Goal: Navigation & Orientation: Find specific page/section

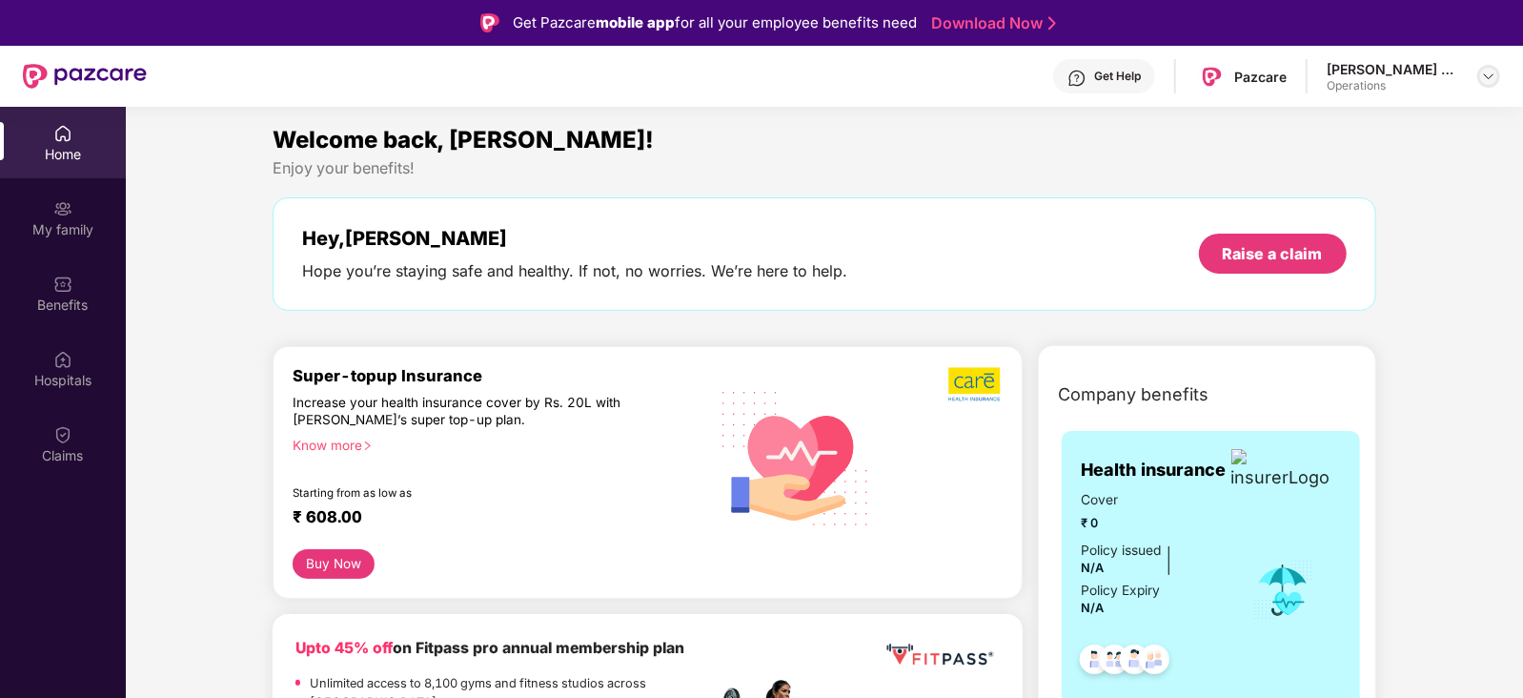
click at [1487, 70] on img at bounding box center [1488, 76] width 15 height 15
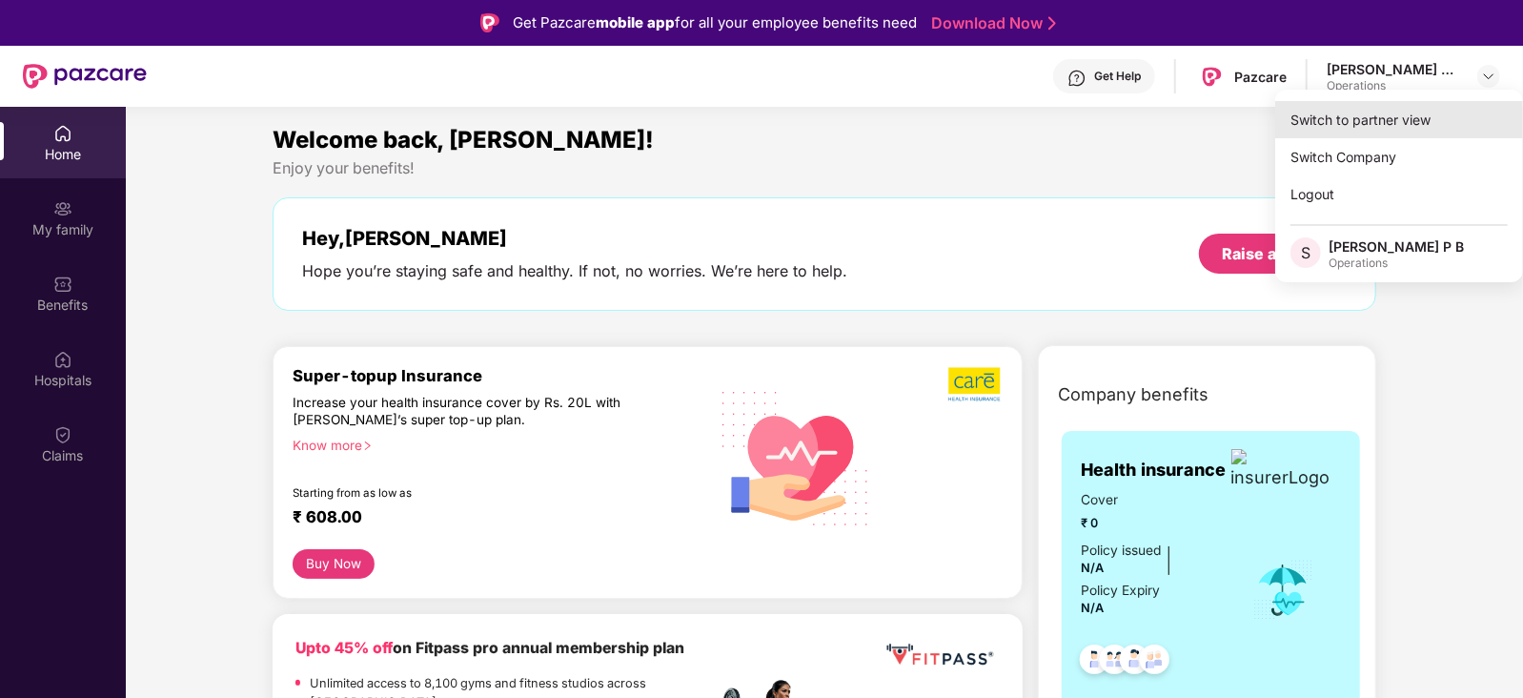
click at [1420, 113] on div "Switch to partner view" at bounding box center [1399, 119] width 248 height 37
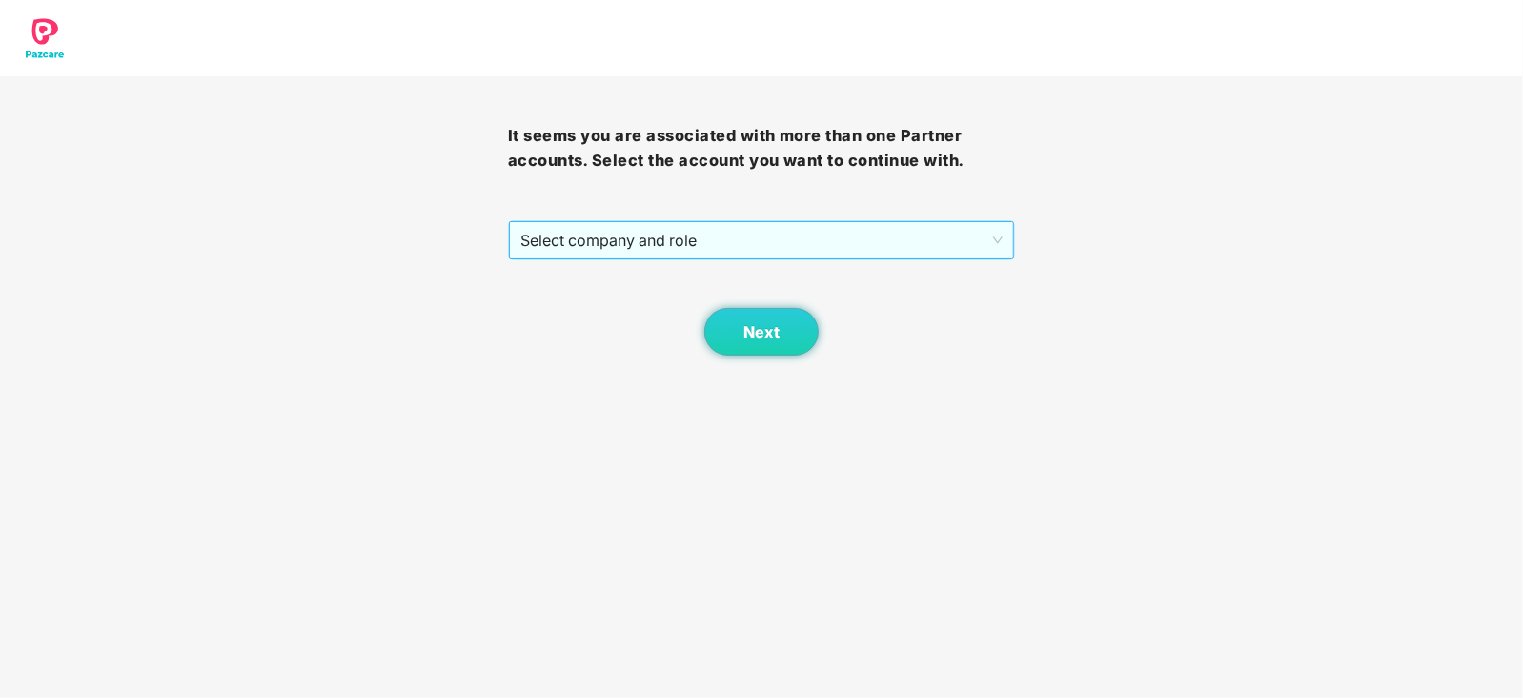
click at [834, 245] on span "Select company and role" at bounding box center [761, 240] width 483 height 36
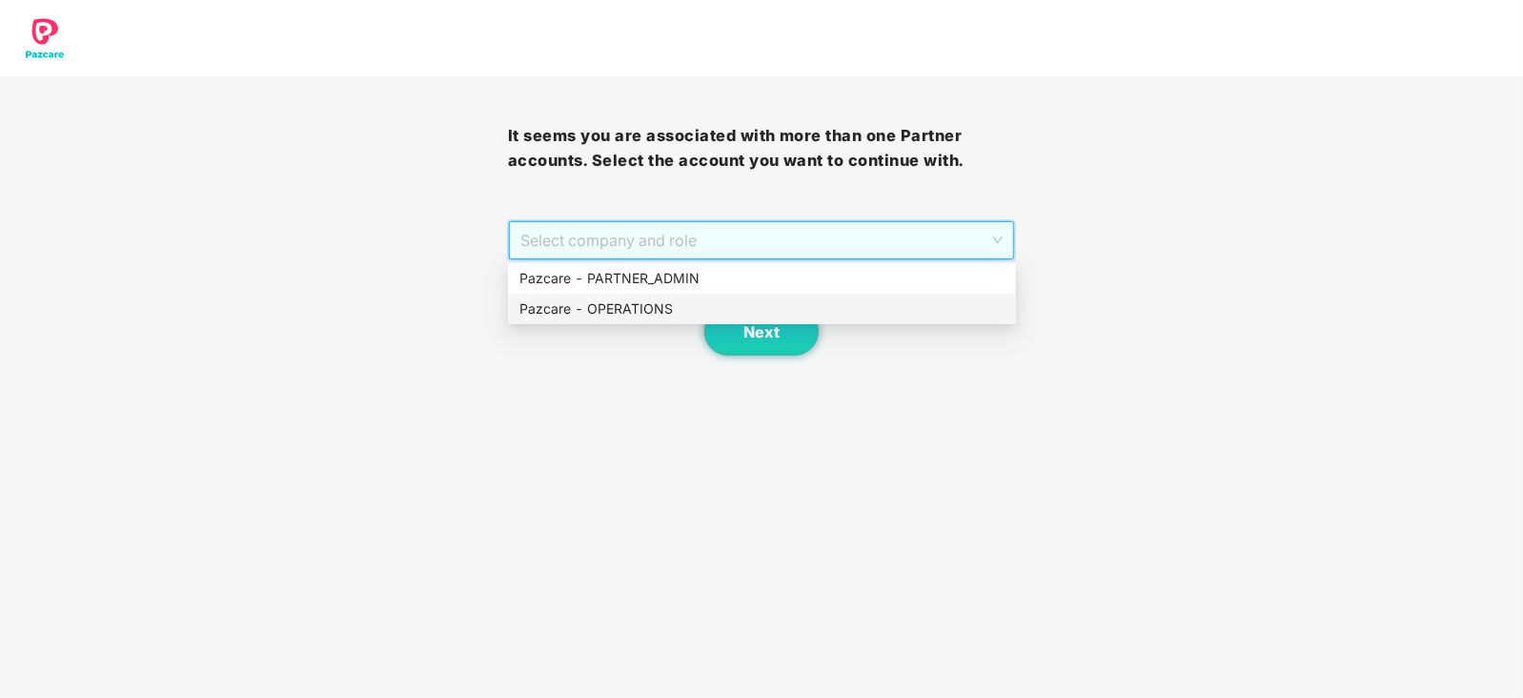
click at [685, 308] on div "Pazcare - OPERATIONS" at bounding box center [761, 308] width 485 height 21
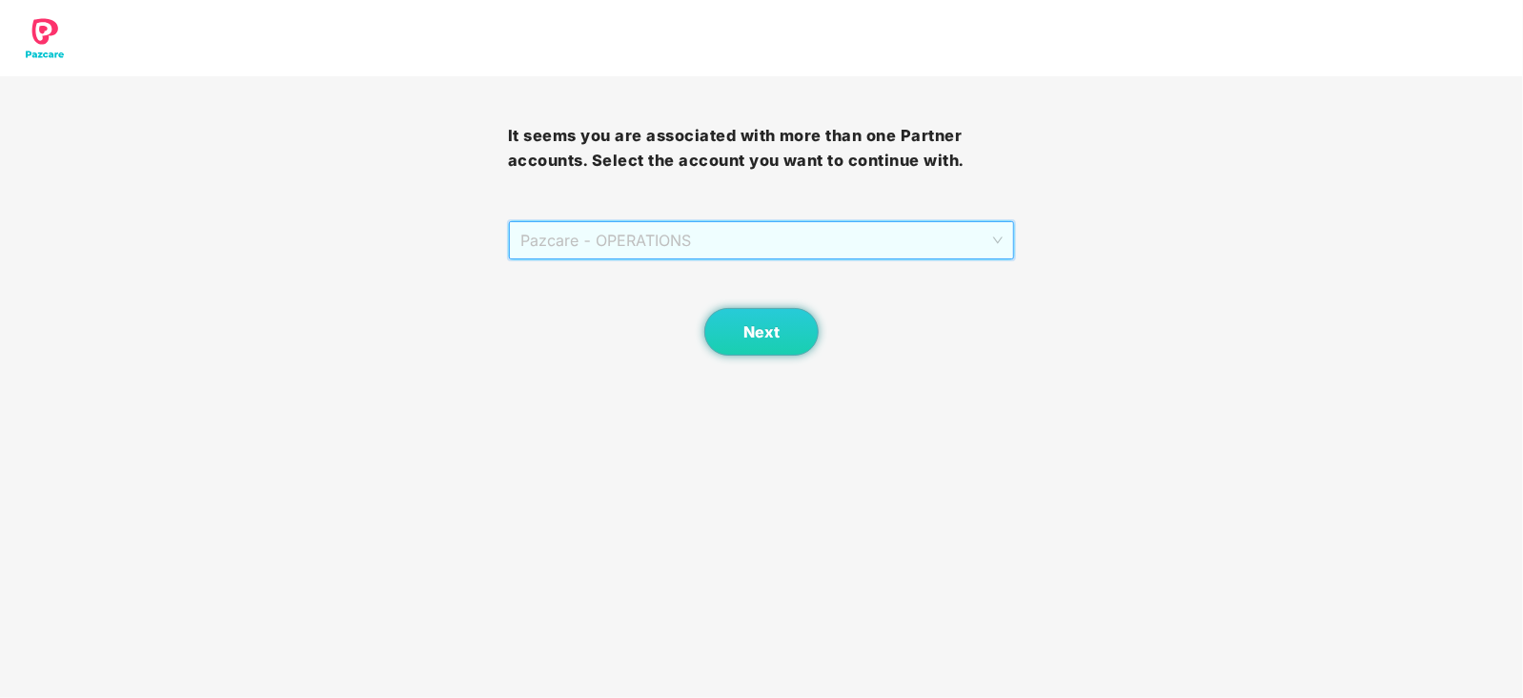
click at [722, 235] on span "Pazcare - OPERATIONS" at bounding box center [761, 240] width 483 height 36
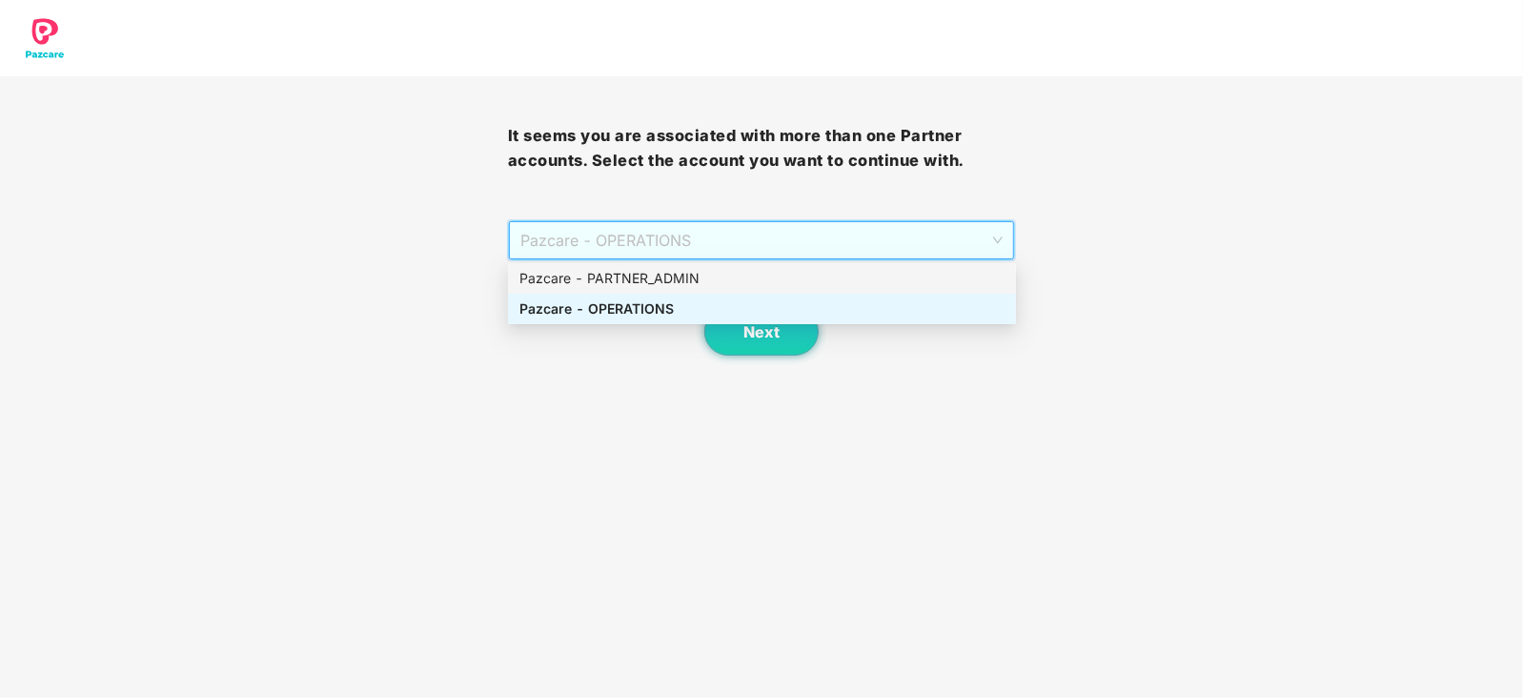
click at [688, 272] on div "Pazcare - PARTNER_ADMIN" at bounding box center [761, 278] width 485 height 21
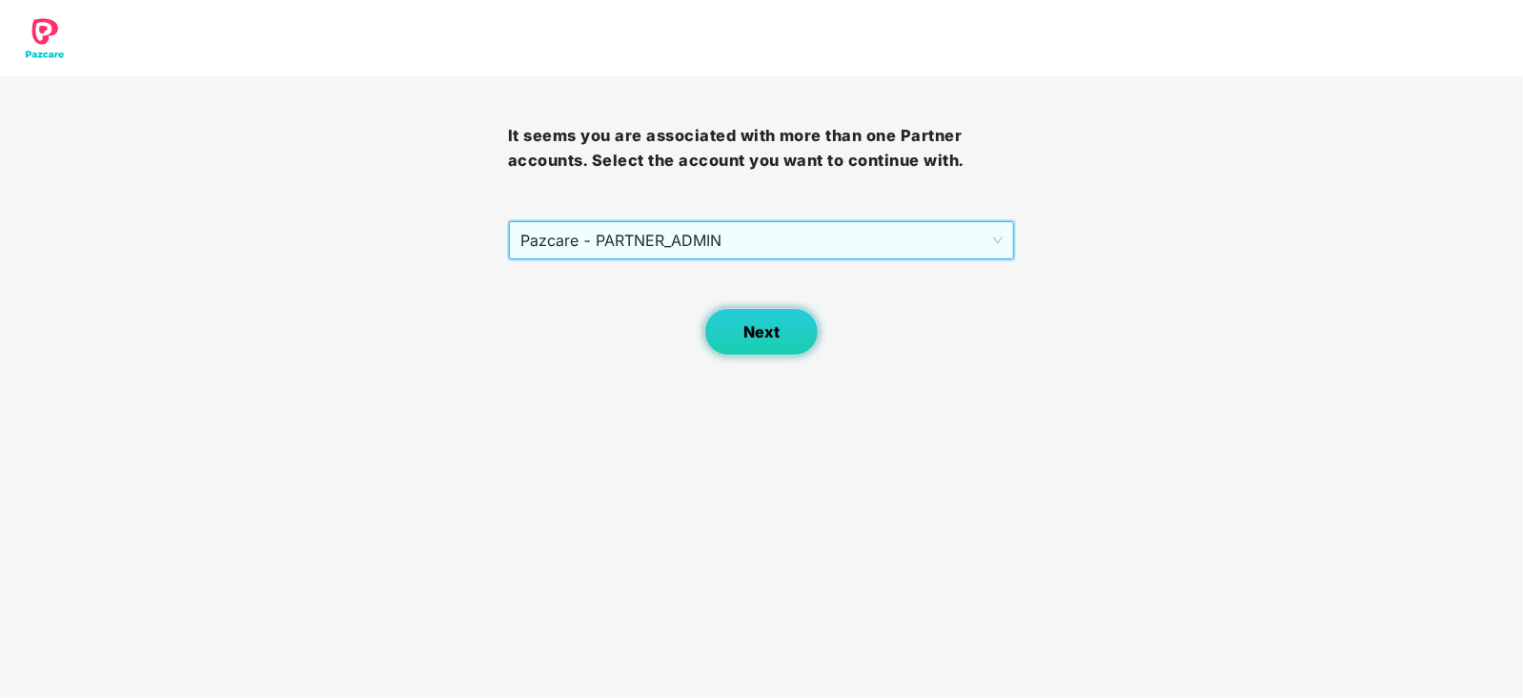
click at [752, 331] on span "Next" at bounding box center [761, 332] width 36 height 18
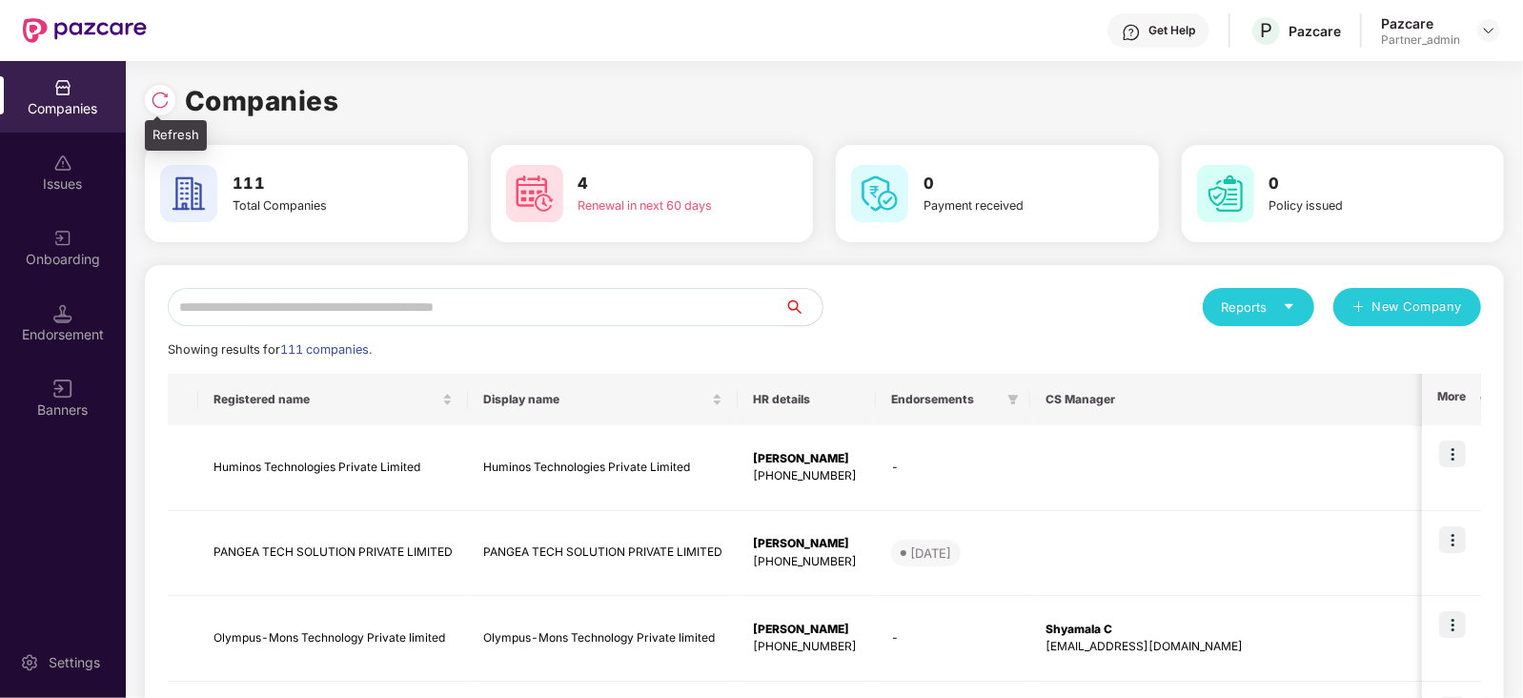
click at [152, 111] on div at bounding box center [160, 100] width 30 height 30
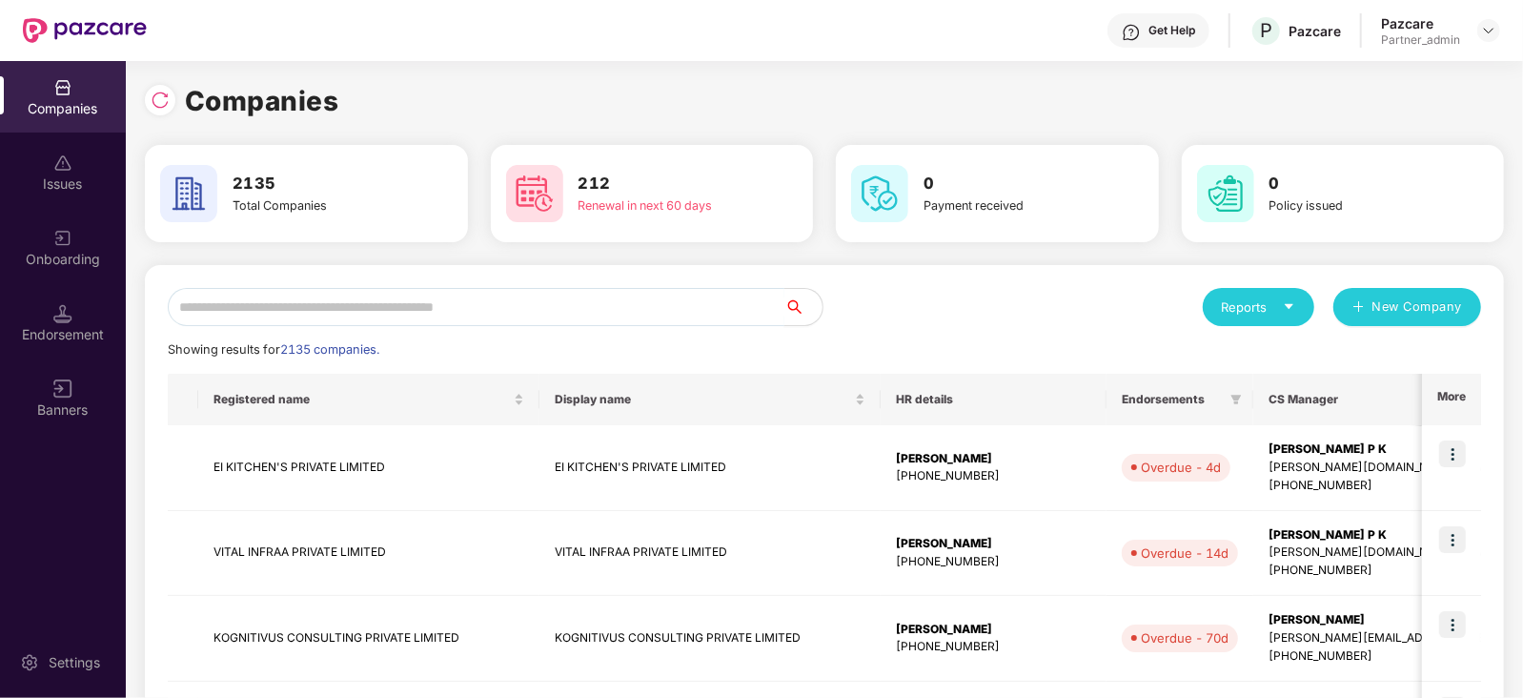
click at [530, 297] on input "text" at bounding box center [476, 307] width 617 height 38
paste input "**********"
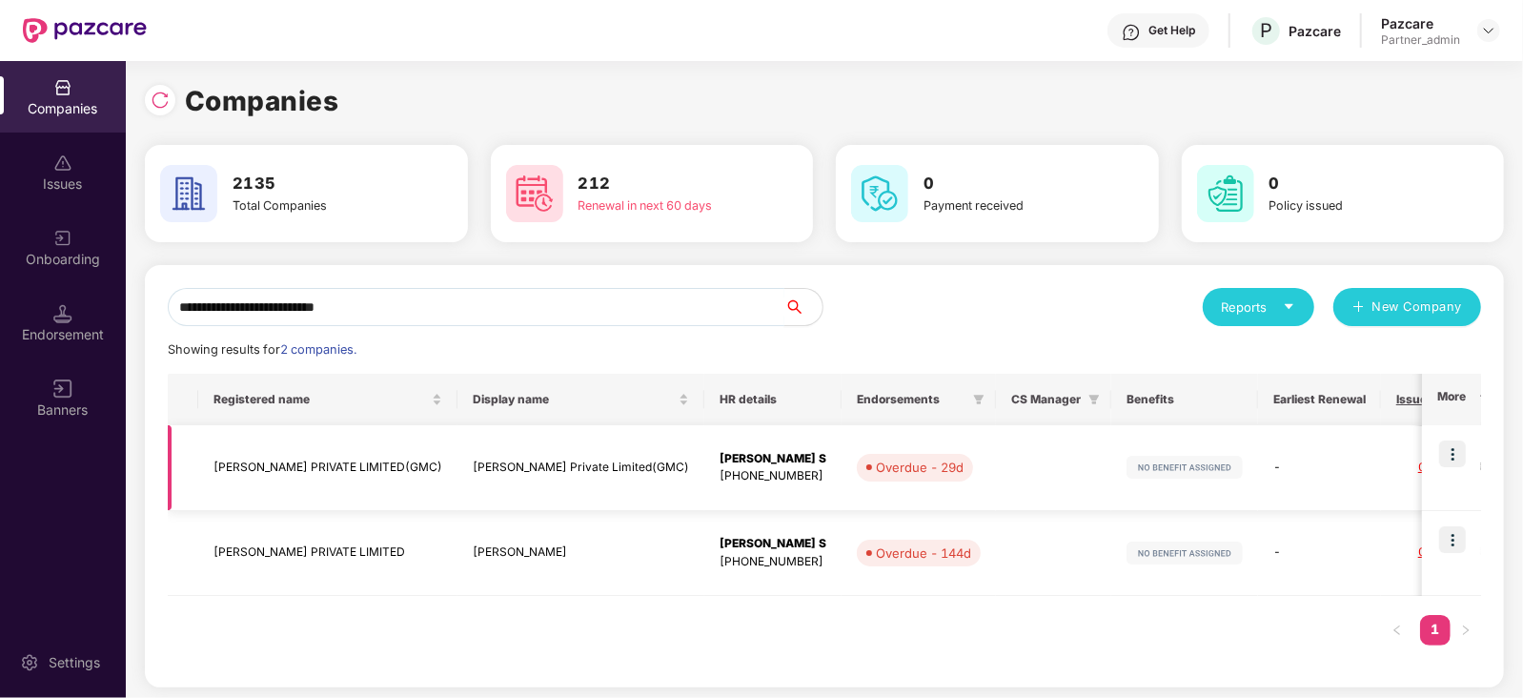
type input "**********"
click at [336, 468] on td "[PERSON_NAME] PRIVATE LIMITED(GMC)" at bounding box center [327, 468] width 259 height 86
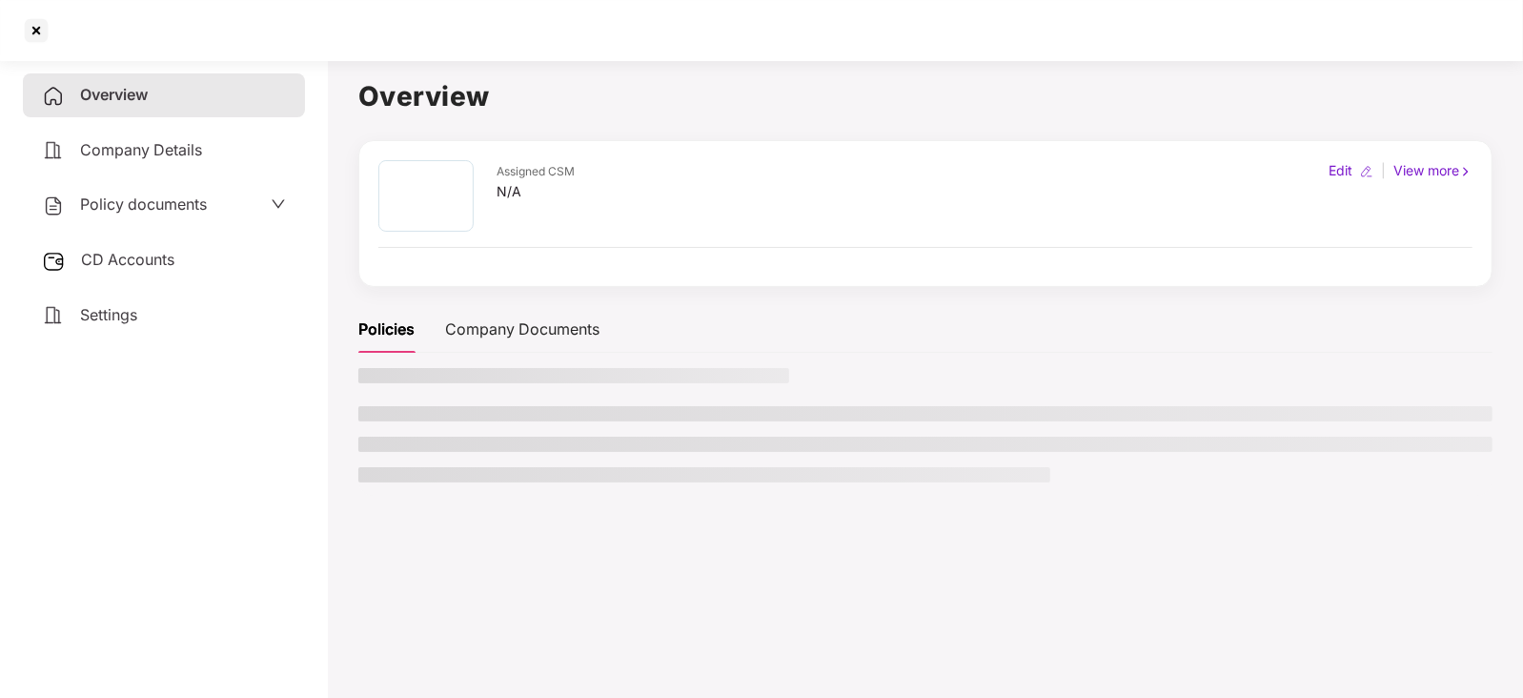
click at [173, 246] on div "CD Accounts" at bounding box center [164, 260] width 282 height 44
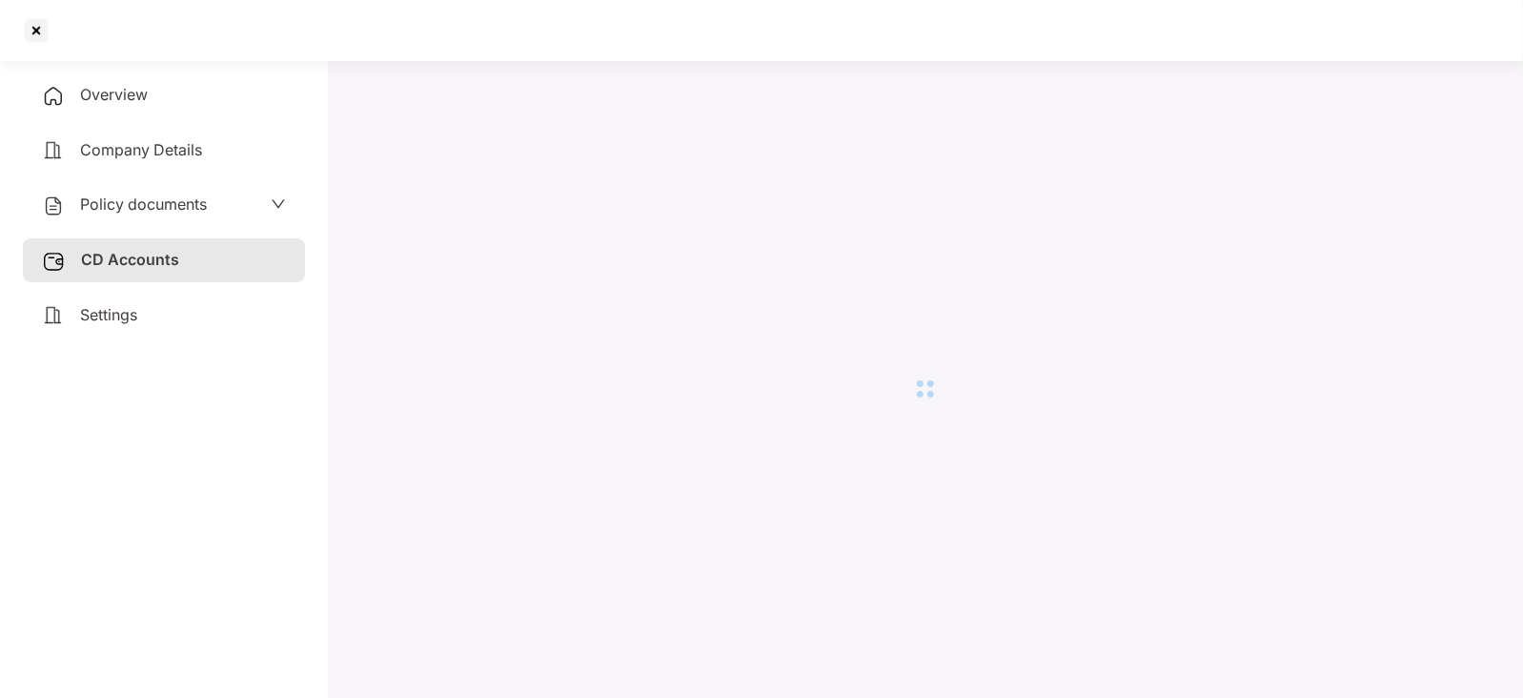
click at [163, 307] on div "Settings" at bounding box center [164, 316] width 282 height 44
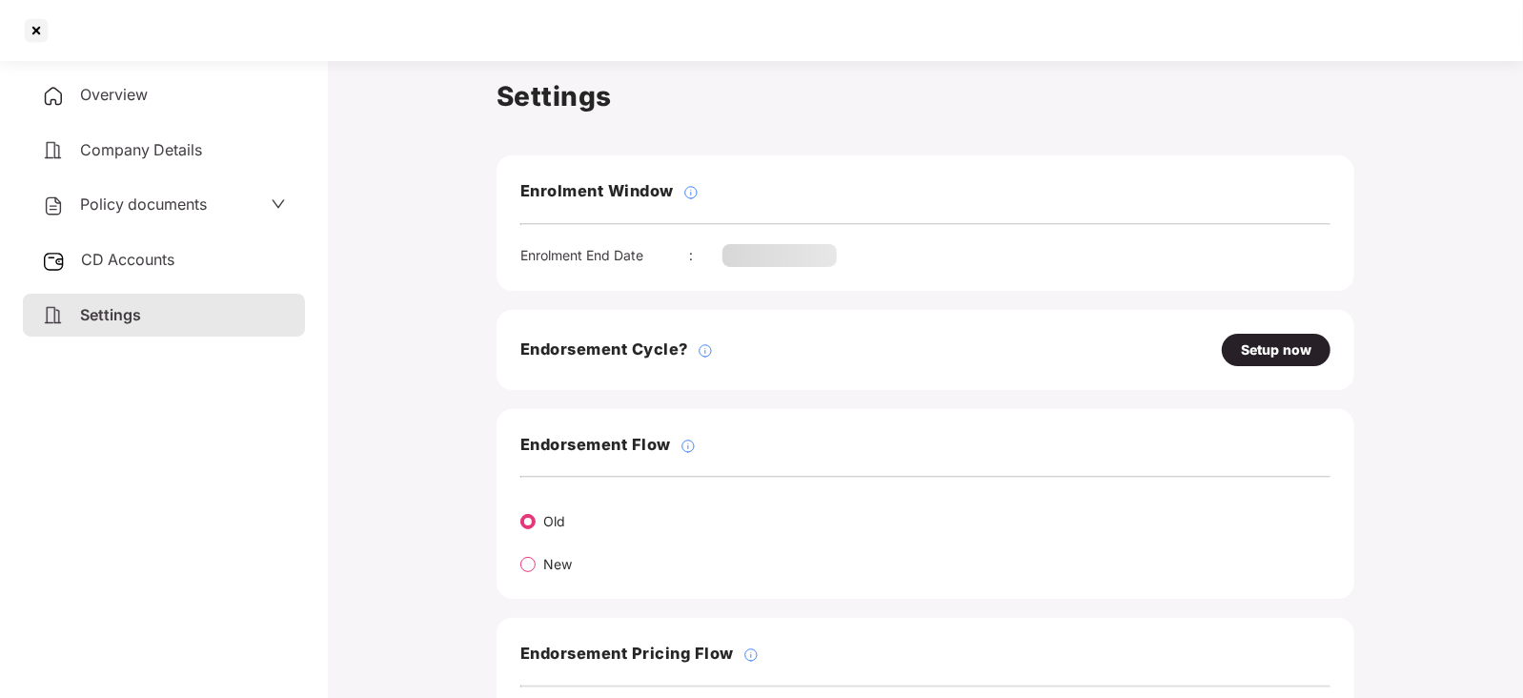
click at [195, 208] on span "Policy documents" at bounding box center [143, 203] width 127 height 19
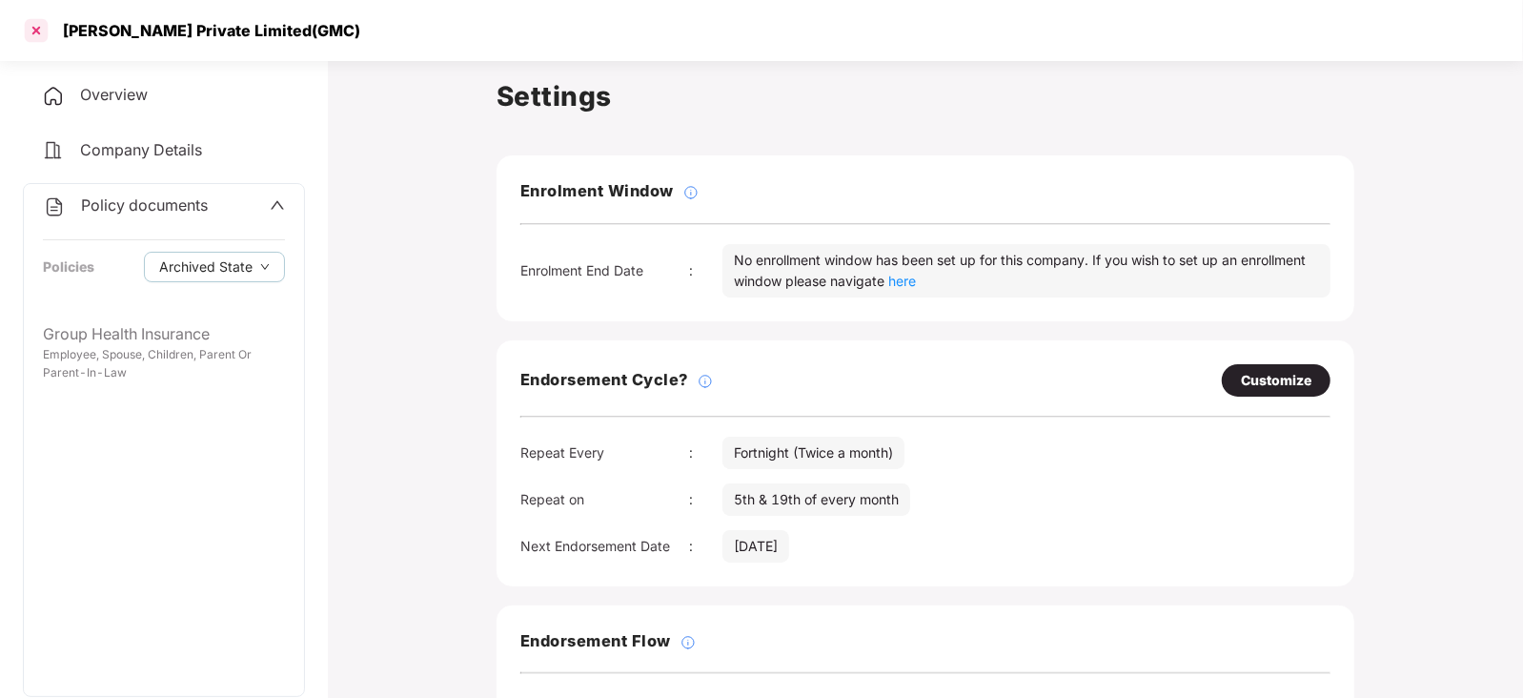
click at [44, 23] on div at bounding box center [36, 30] width 30 height 30
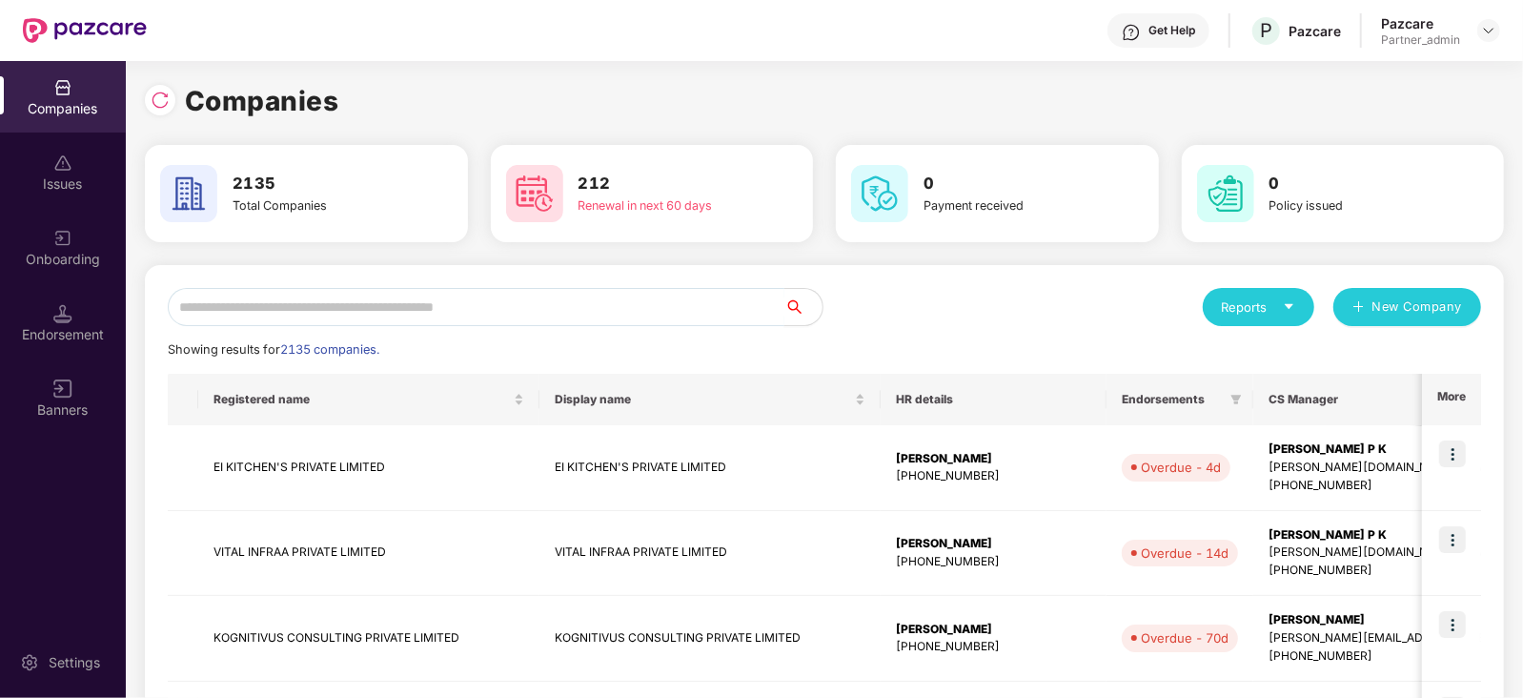
click at [366, 302] on input "text" at bounding box center [476, 307] width 617 height 38
paste input "**********"
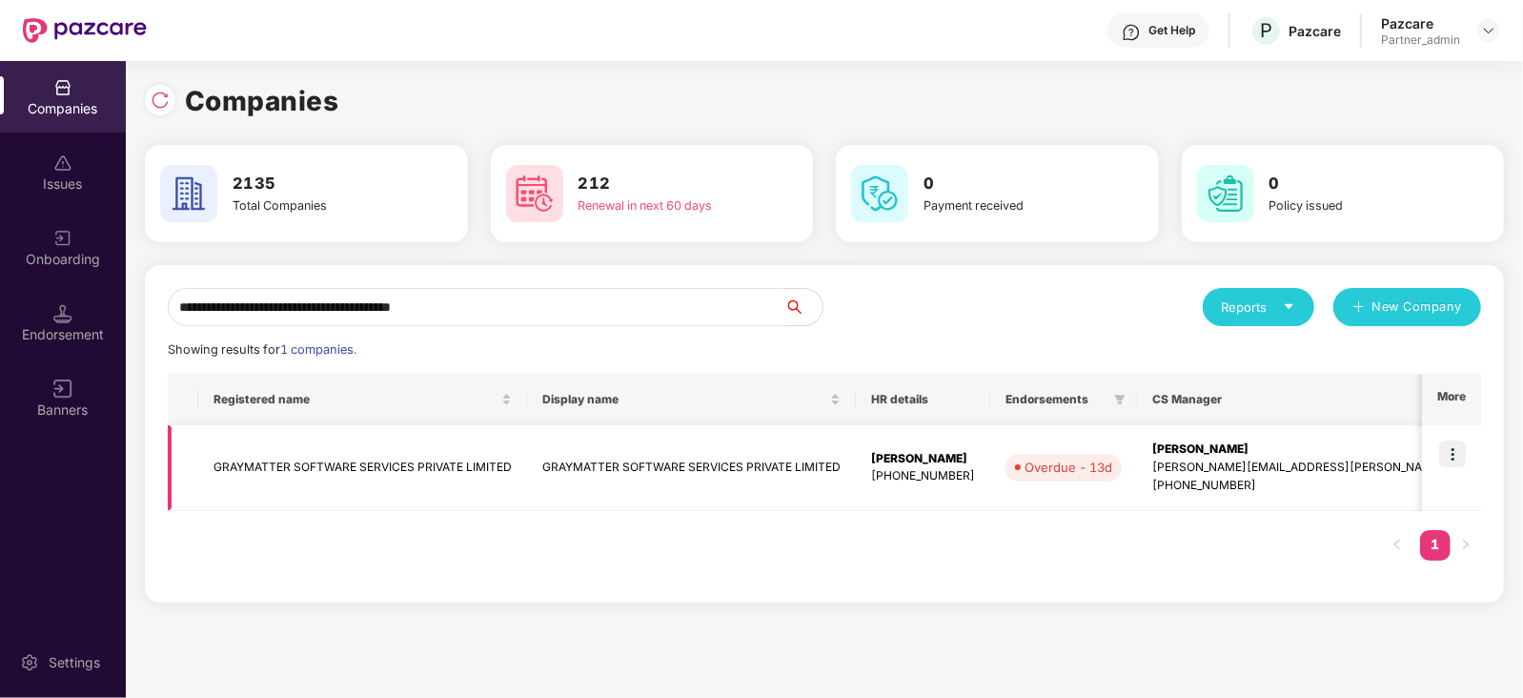
type input "**********"
click at [1448, 448] on img at bounding box center [1452, 453] width 27 height 27
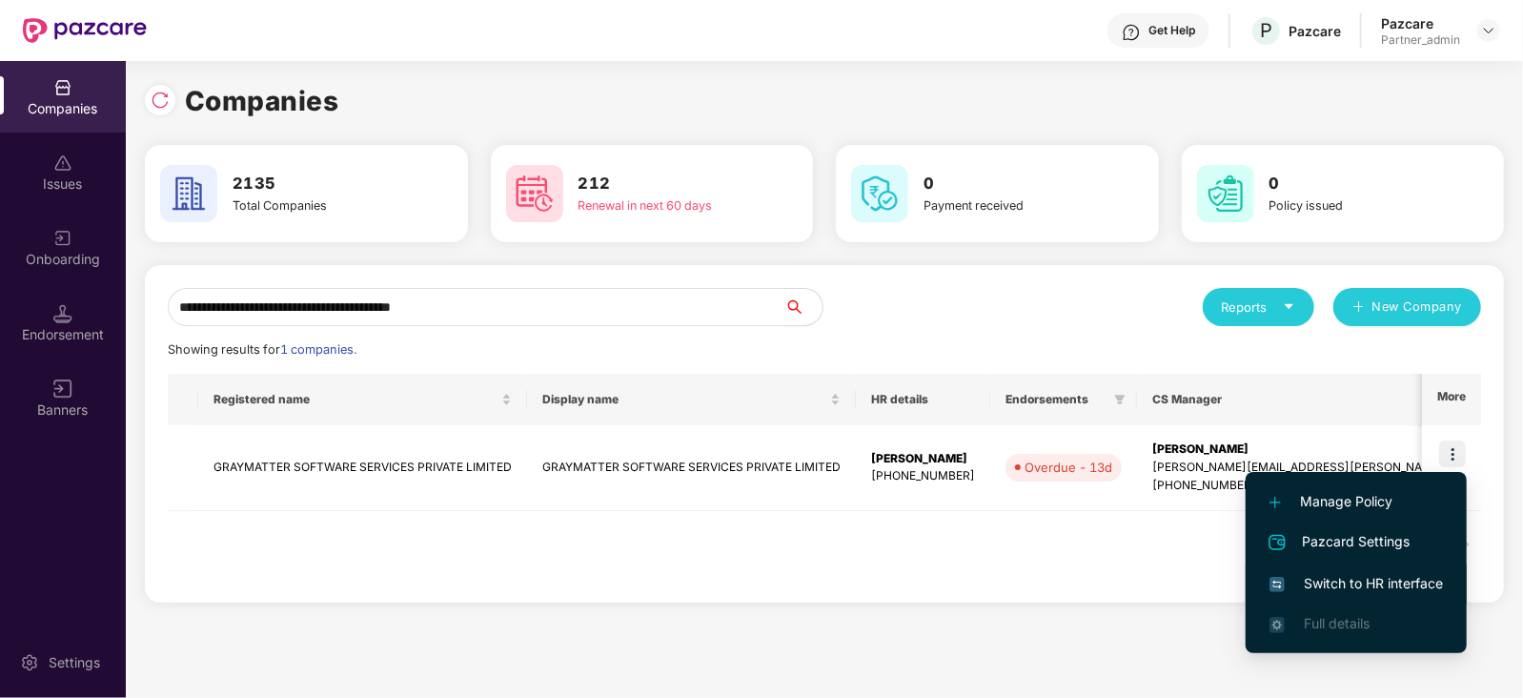
click at [1349, 574] on span "Switch to HR interface" at bounding box center [1356, 583] width 173 height 21
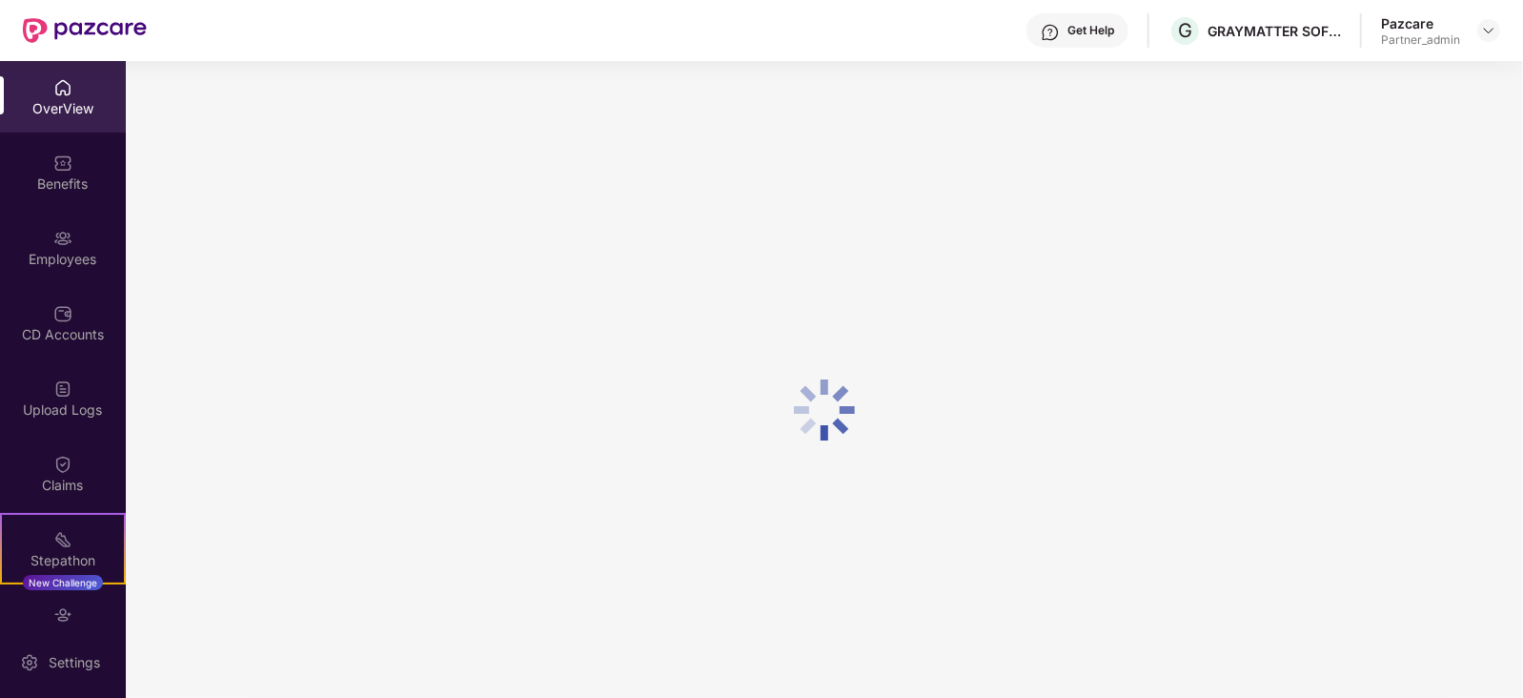
click at [60, 542] on img at bounding box center [62, 539] width 19 height 19
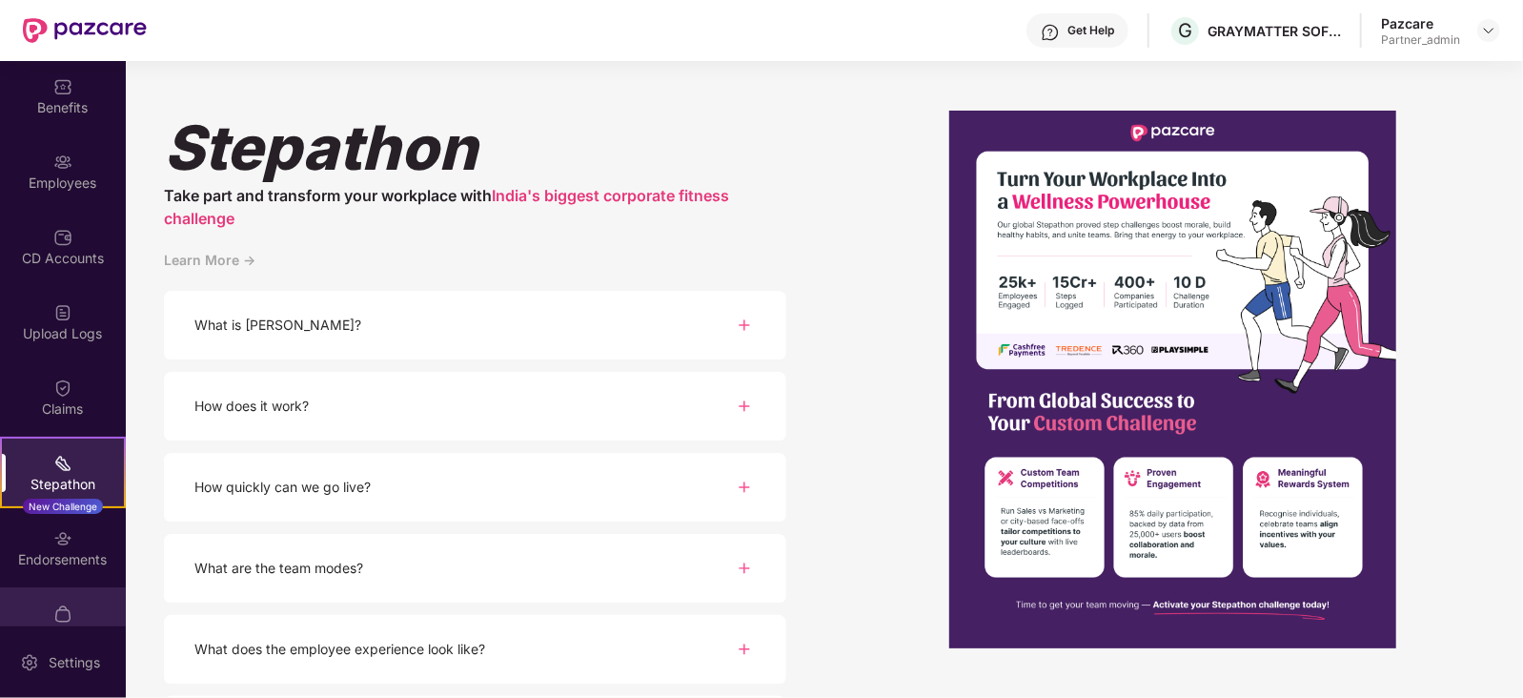
scroll to position [112, 0]
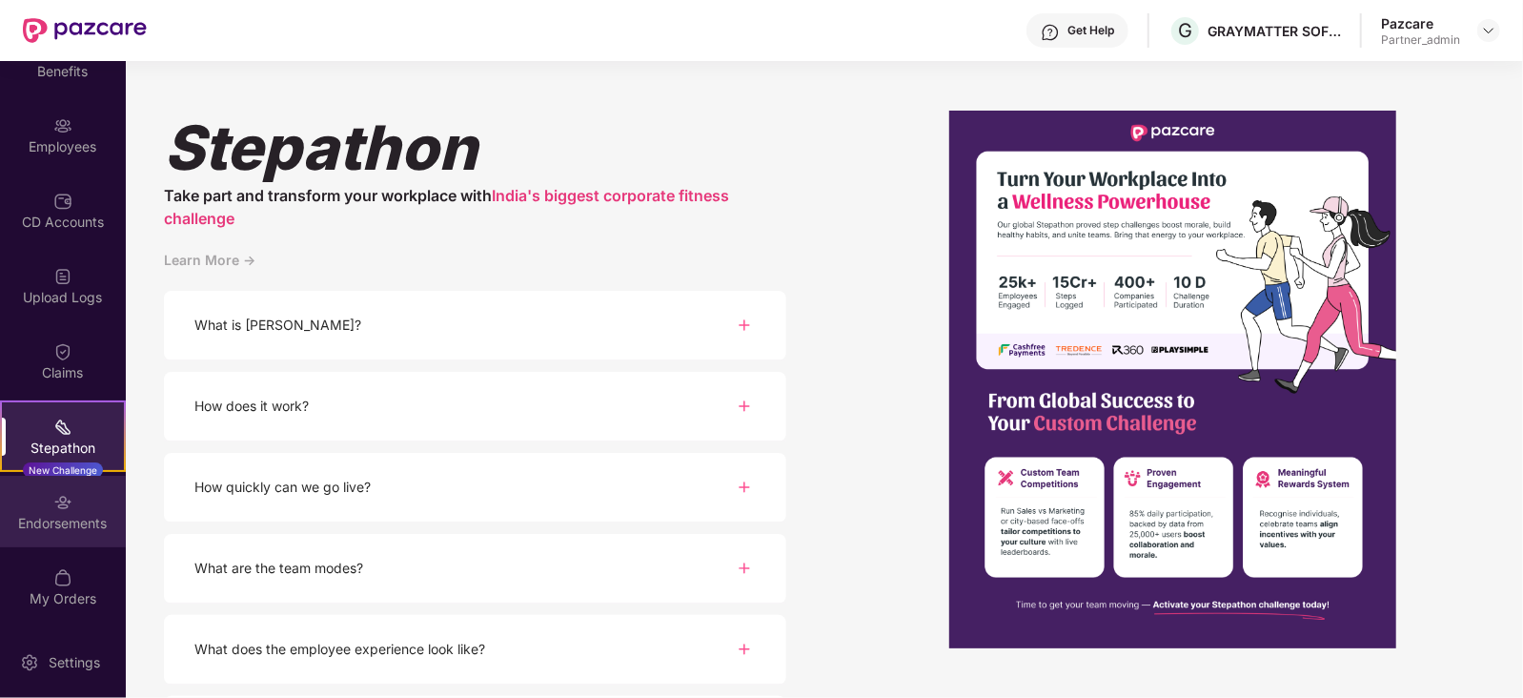
click at [82, 527] on div "Endorsements" at bounding box center [63, 523] width 126 height 19
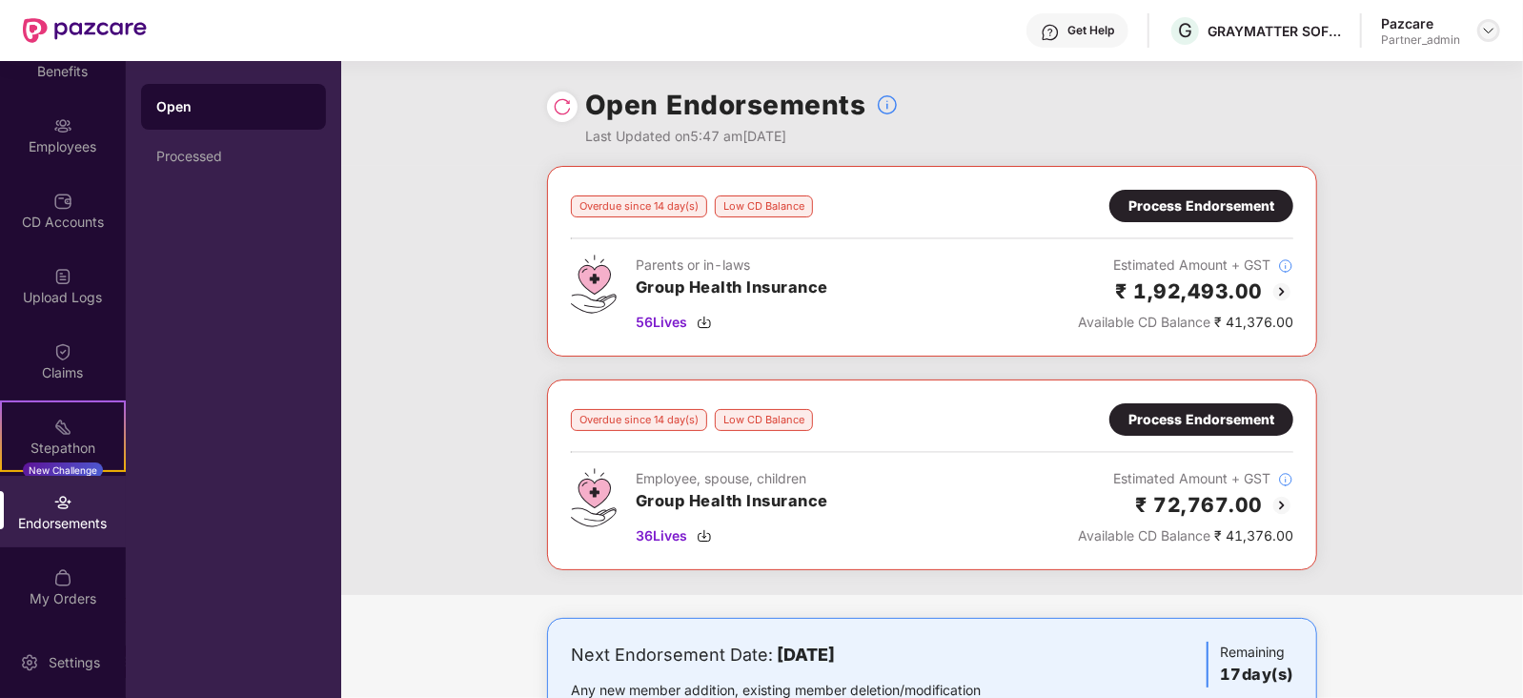
click at [1487, 31] on img at bounding box center [1488, 30] width 15 height 15
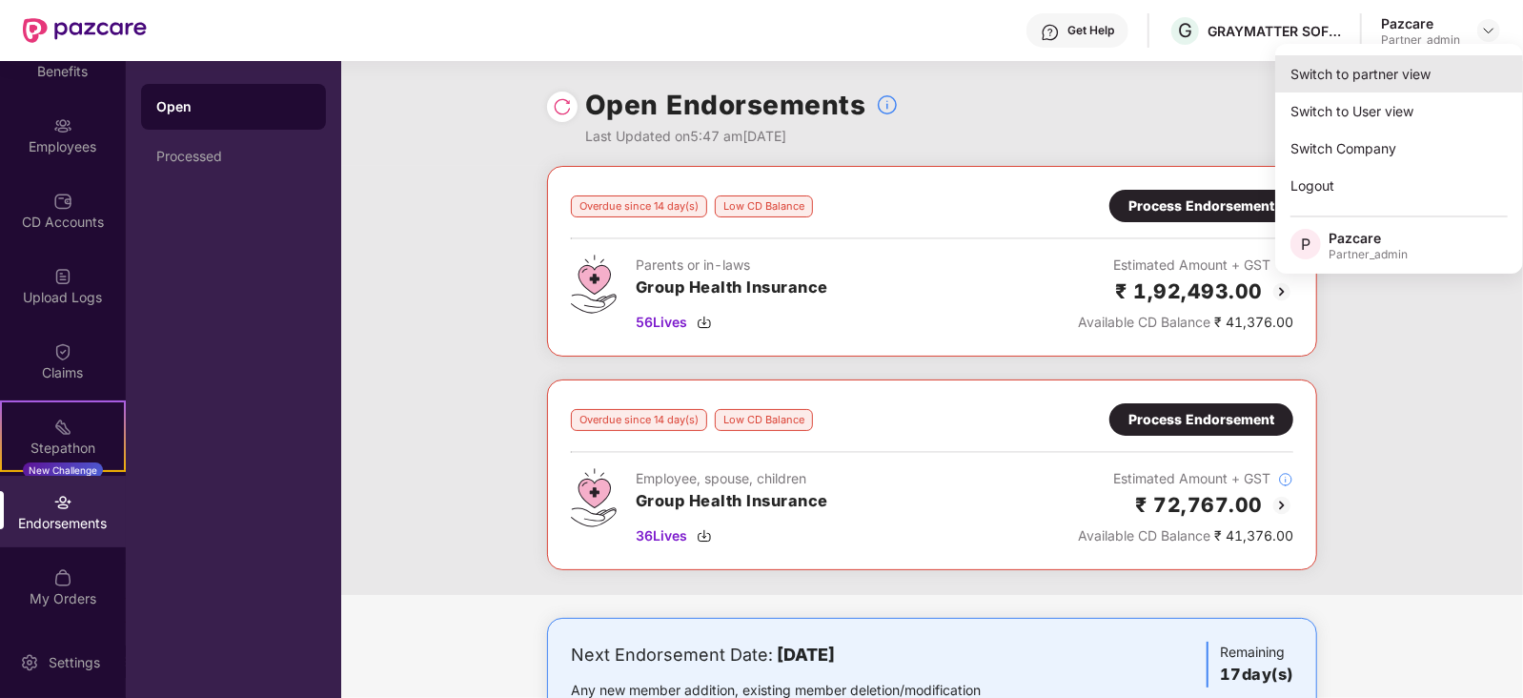
click at [1438, 62] on div "Switch to partner view" at bounding box center [1399, 73] width 248 height 37
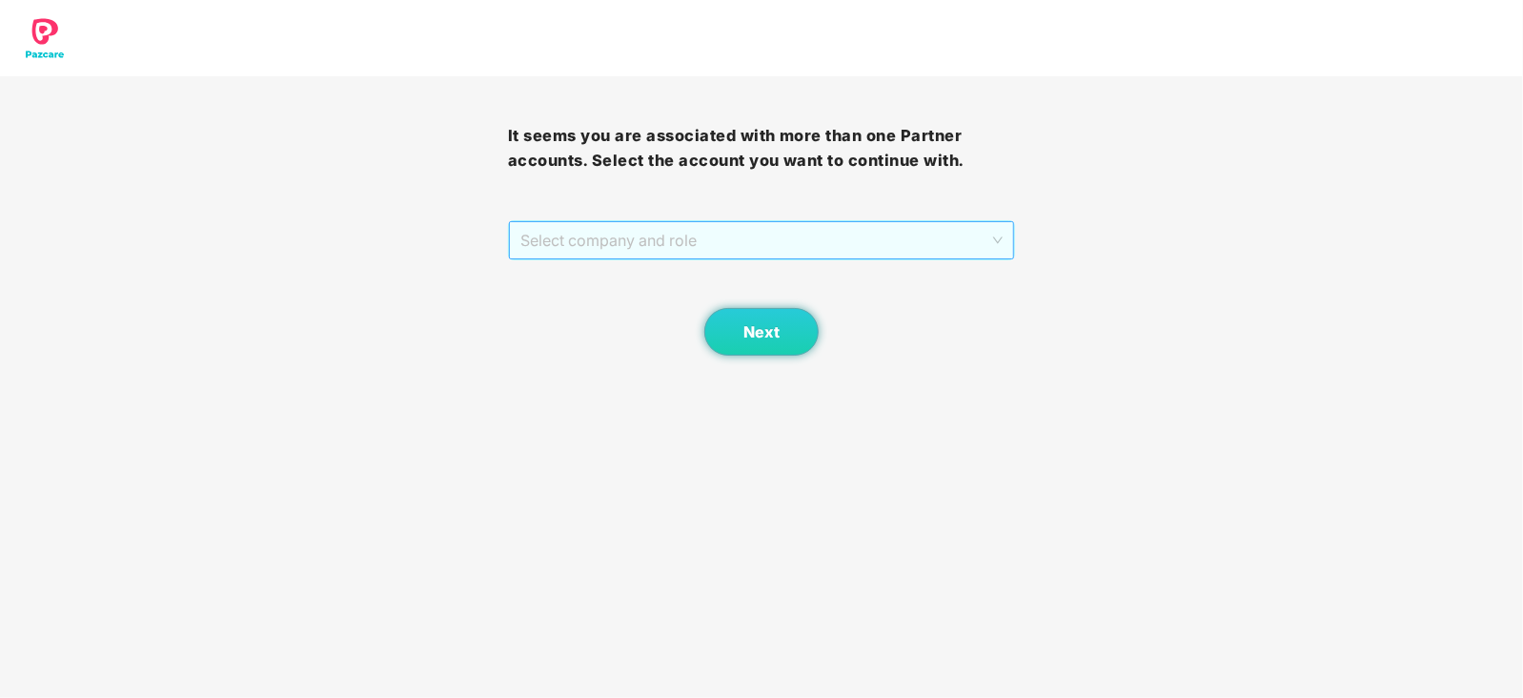
click at [647, 241] on span "Select company and role" at bounding box center [761, 240] width 483 height 36
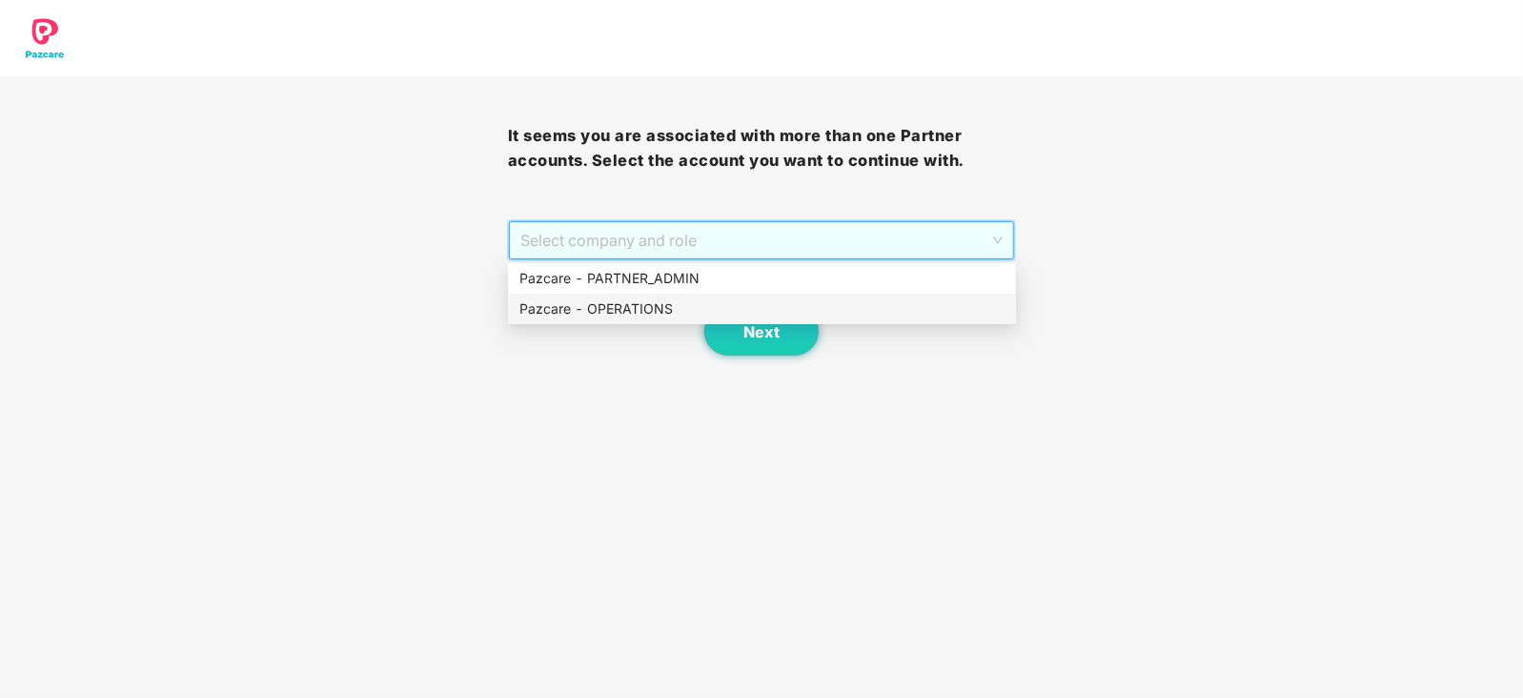
click at [632, 299] on div "Pazcare - OPERATIONS" at bounding box center [761, 308] width 485 height 21
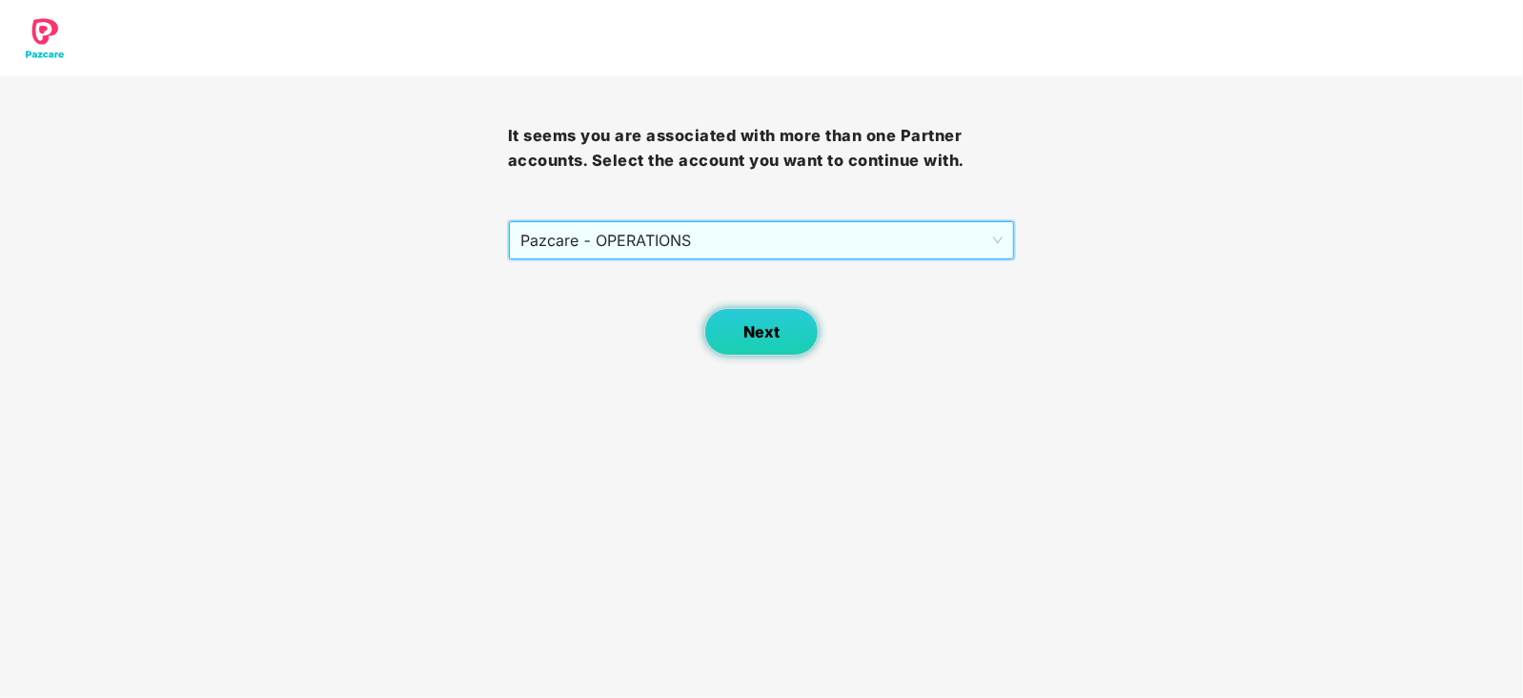
click at [731, 338] on button "Next" at bounding box center [761, 332] width 114 height 48
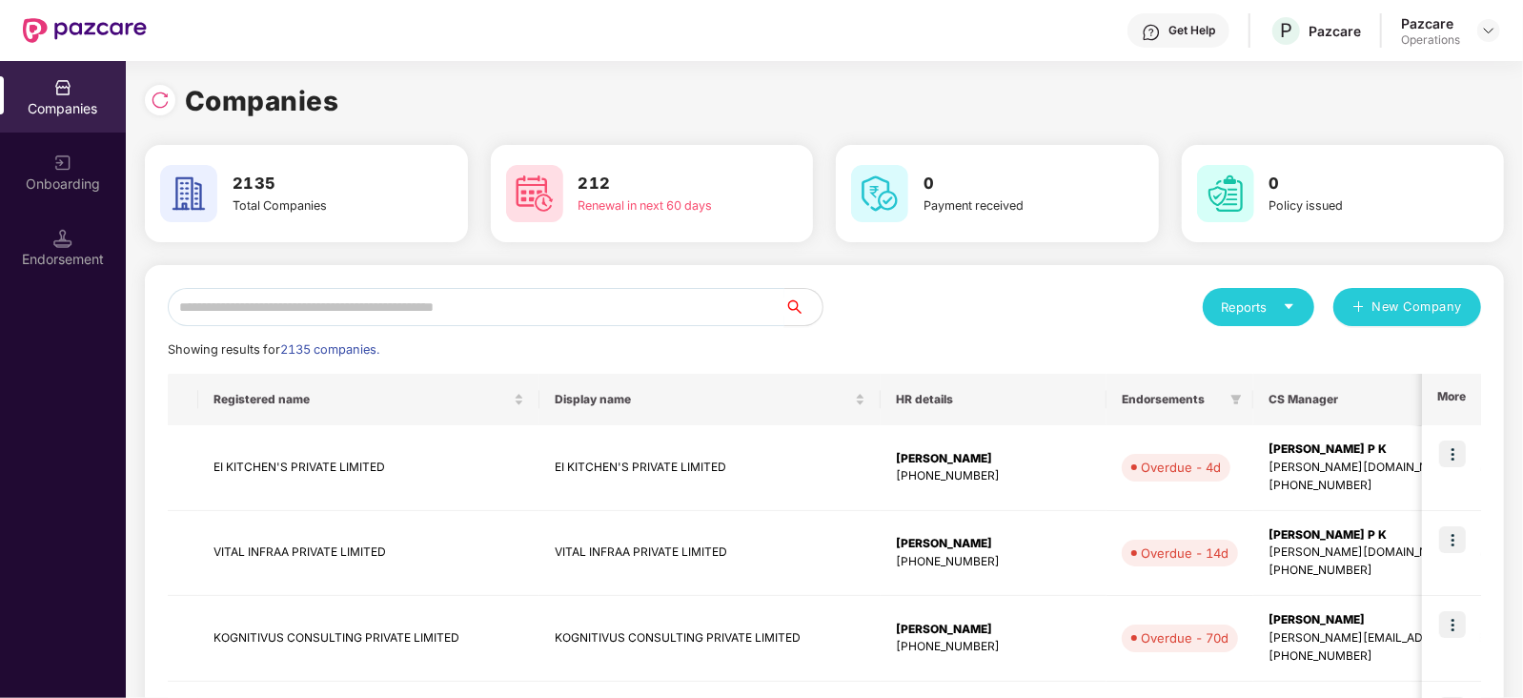
click at [562, 296] on input "text" at bounding box center [476, 307] width 617 height 38
paste input "**********"
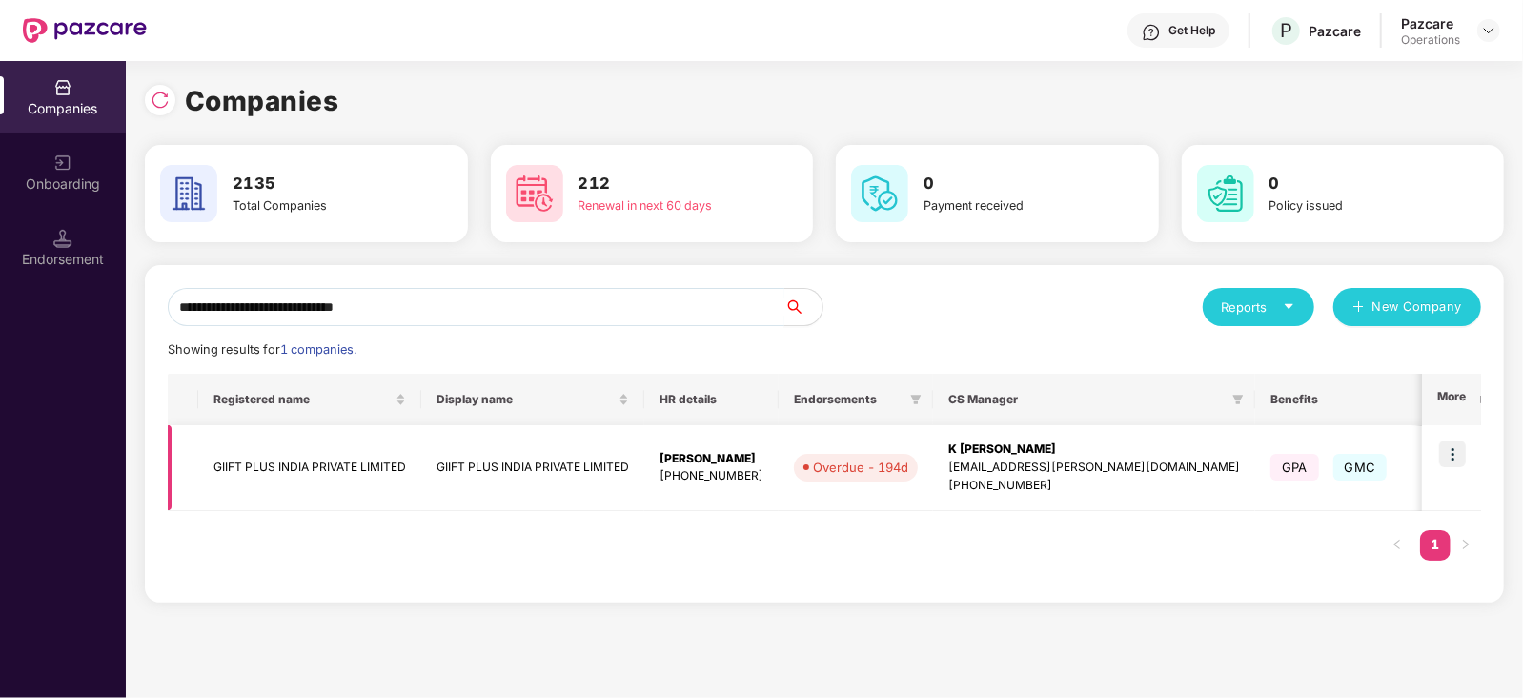
type input "**********"
click at [1459, 456] on img at bounding box center [1452, 453] width 27 height 27
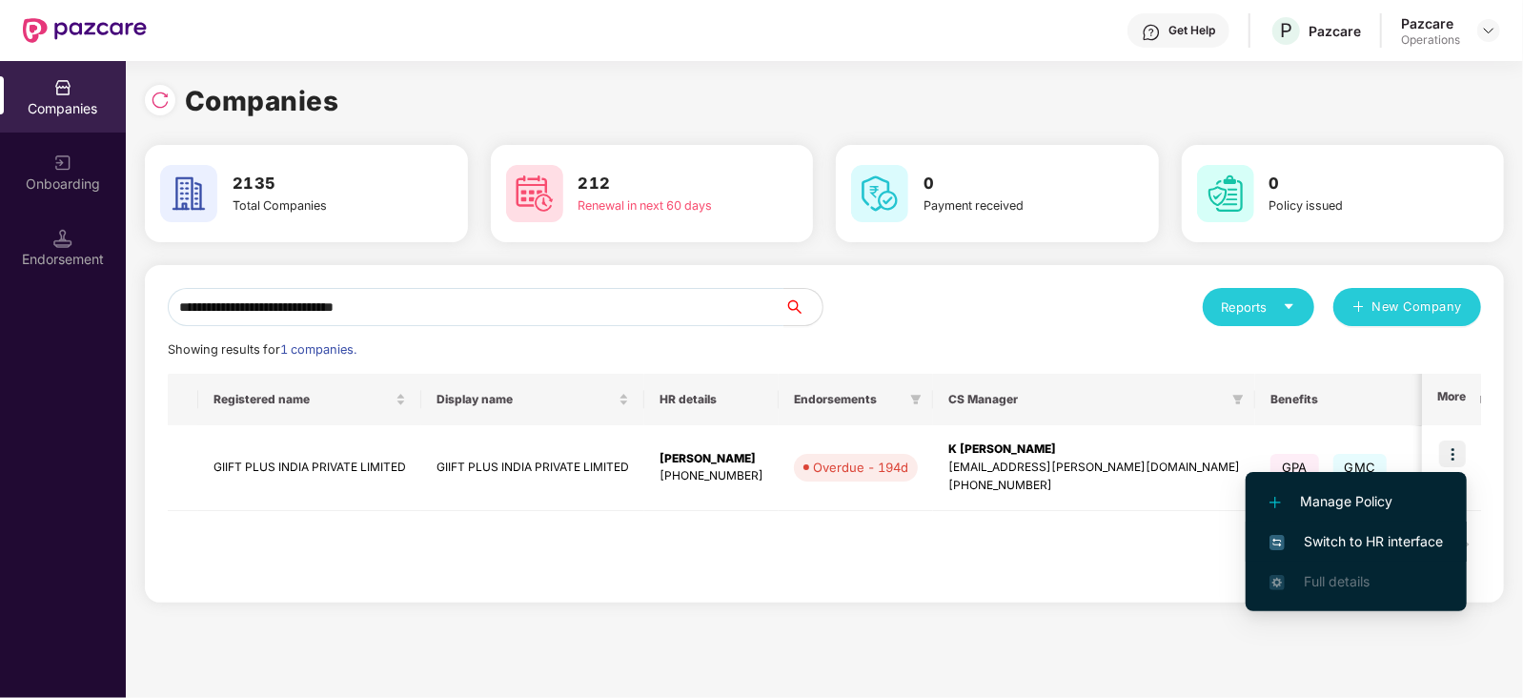
click at [1412, 531] on span "Switch to HR interface" at bounding box center [1356, 541] width 173 height 21
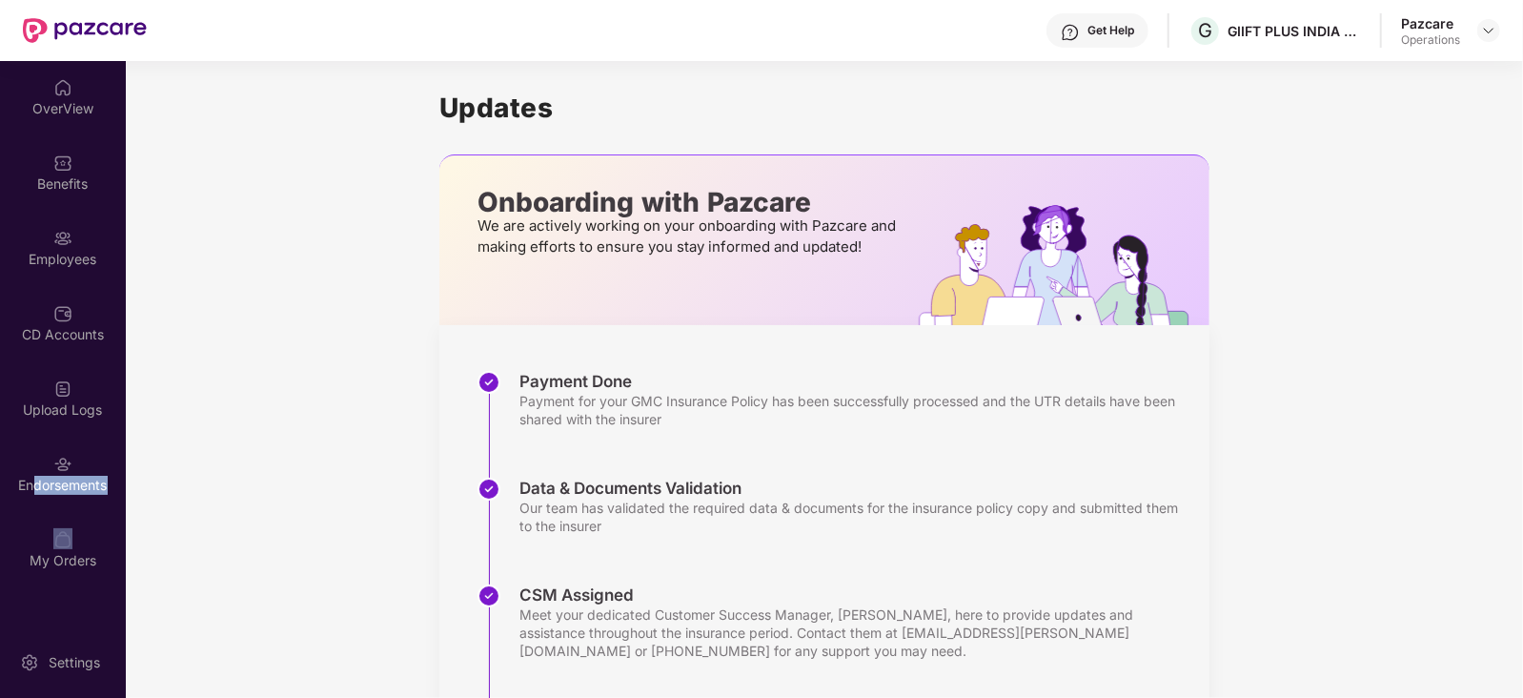
click at [34, 508] on div "OverView Benefits Employees CD Accounts Upload Logs Endorsements My Orders" at bounding box center [63, 324] width 126 height 527
click at [28, 480] on div "Endorsements" at bounding box center [63, 485] width 126 height 19
